Goal: Transaction & Acquisition: Subscribe to service/newsletter

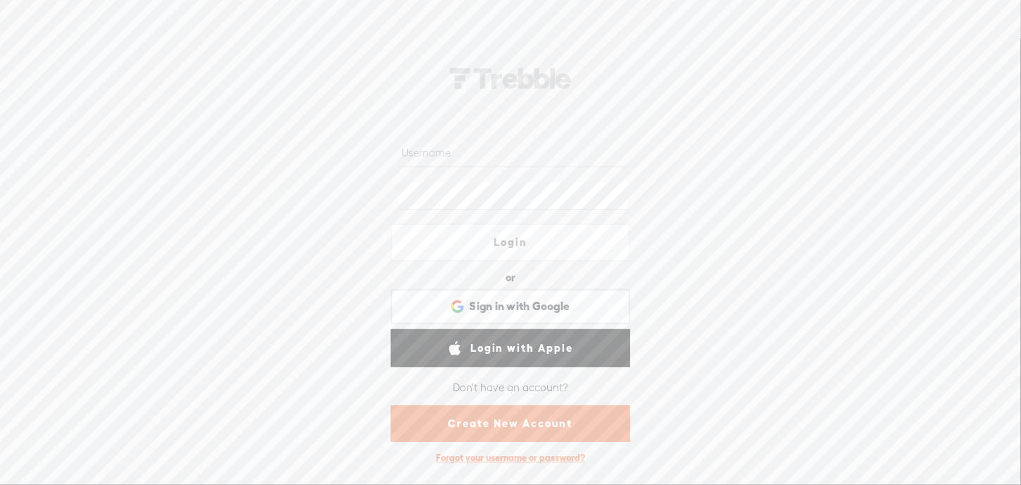
click at [536, 422] on link "Create New Account" at bounding box center [510, 423] width 239 height 37
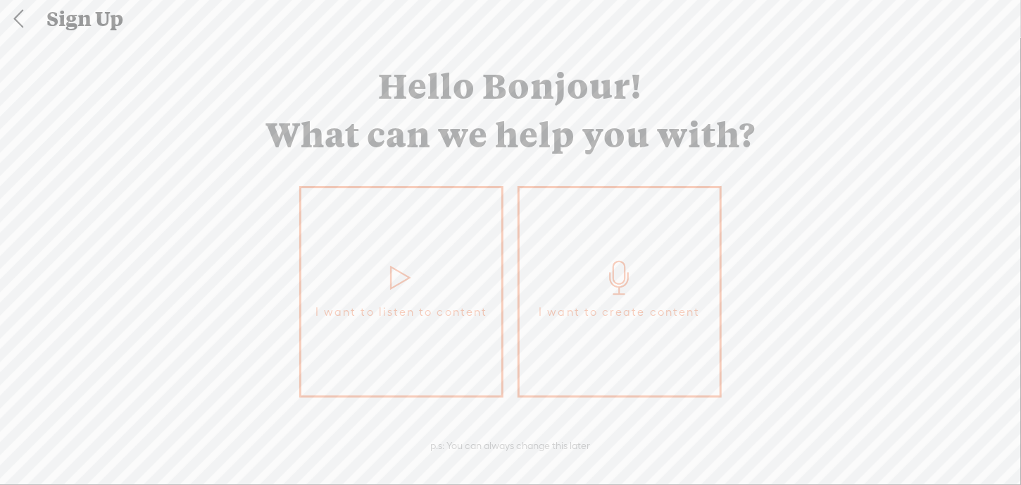
click at [451, 301] on span "I want to listen to content" at bounding box center [401, 311] width 172 height 21
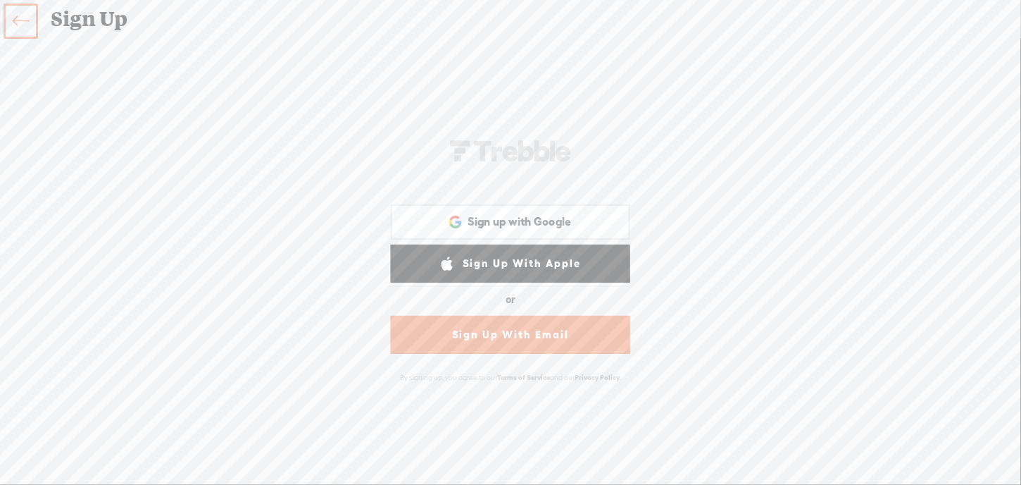
click at [515, 332] on link "Sign Up With Email" at bounding box center [510, 334] width 239 height 38
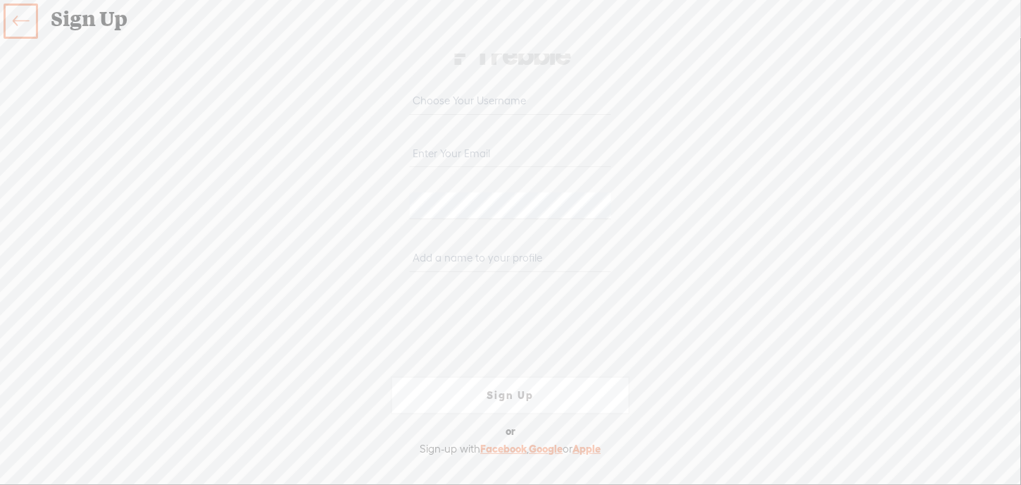
click at [442, 101] on input "text" at bounding box center [510, 100] width 201 height 27
click at [429, 154] on input "email" at bounding box center [510, 152] width 201 height 27
type input "[EMAIL_ADDRESS][DOMAIN_NAME]"
click at [680, 192] on div "Your content channel is ready! Create an account to finish the set up [EMAIL_AD…" at bounding box center [510, 261] width 739 height 414
click at [466, 98] on input "text" at bounding box center [510, 100] width 201 height 27
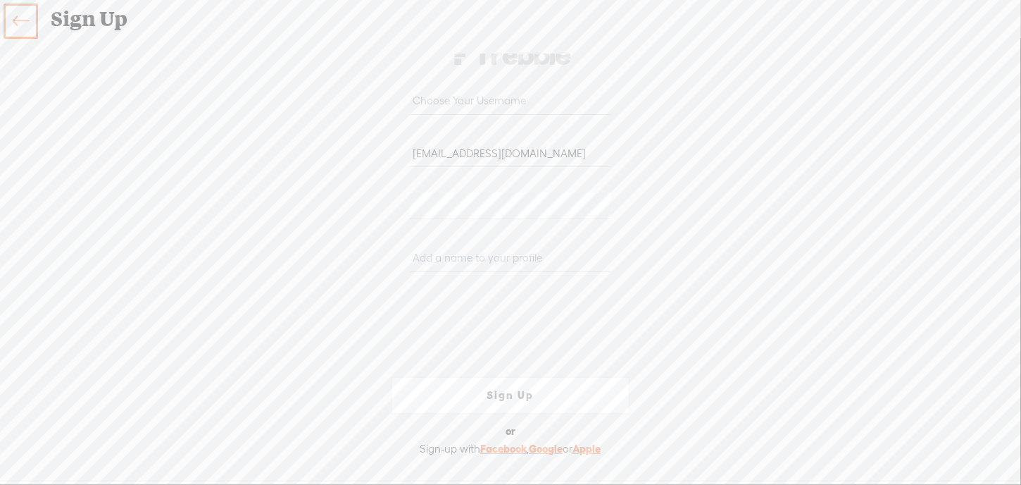
type input "b"
type input "muadib"
click at [470, 257] on input "text" at bounding box center [510, 257] width 201 height 27
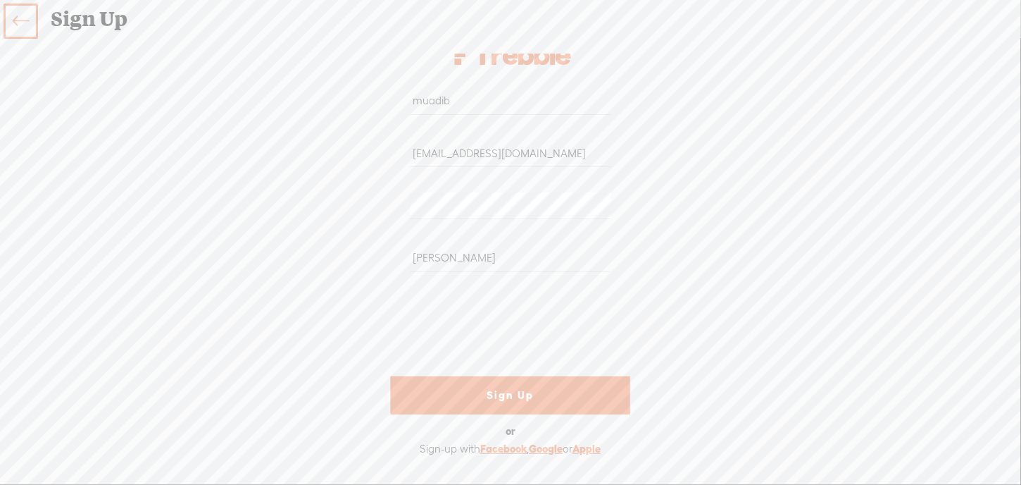
scroll to position [39, 0]
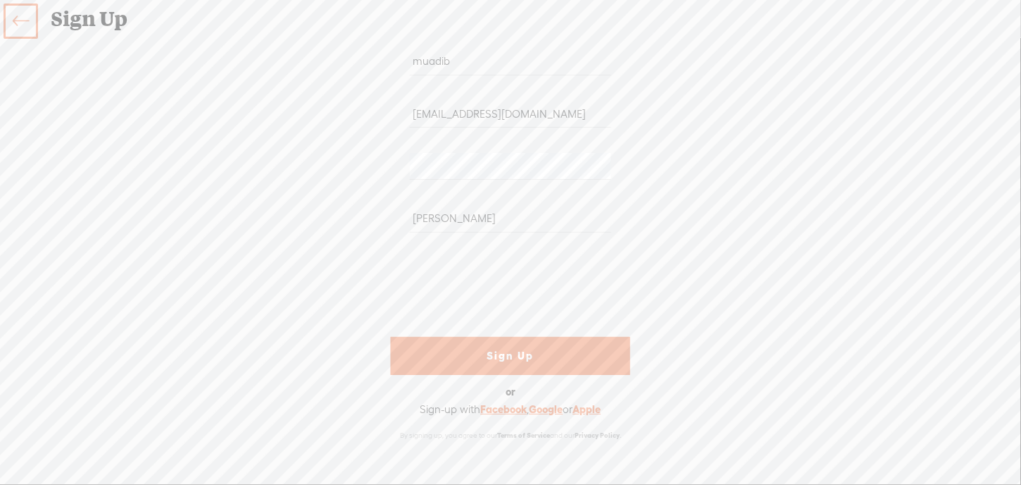
type input "[PERSON_NAME]"
click at [489, 354] on link "Sign Up" at bounding box center [510, 356] width 239 height 38
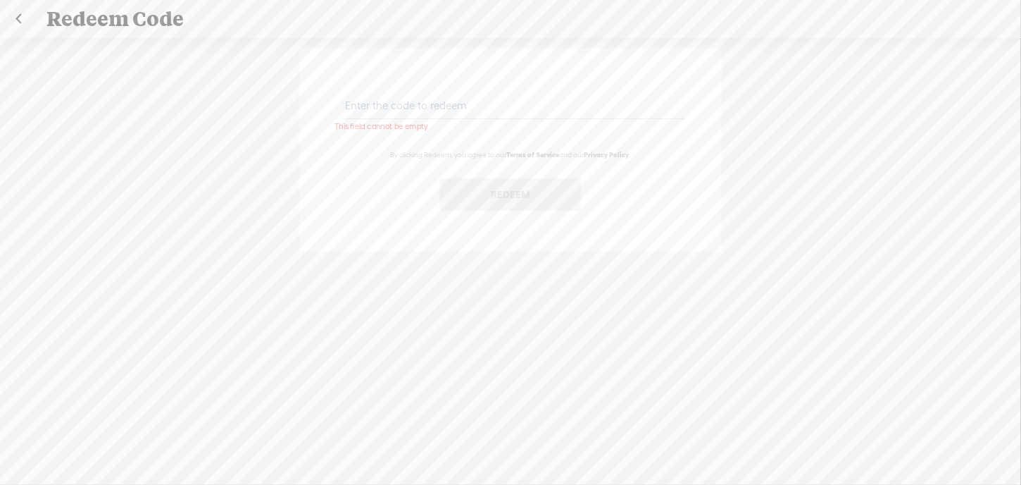
click at [389, 106] on input "text" at bounding box center [513, 105] width 342 height 27
paste input "3ZG3-PWEG-8GK5-UFSP-0823"
type input "3ZG3-PWEG-8GK5-UFSP-0823"
click at [494, 189] on button "Redeem" at bounding box center [510, 194] width 141 height 32
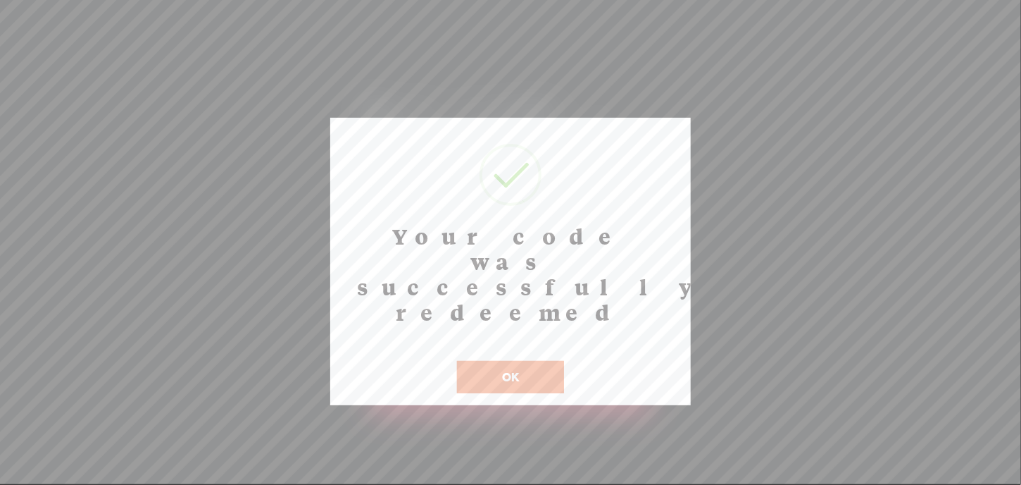
click at [527, 361] on button "OK" at bounding box center [510, 377] width 107 height 32
